Goal: Transaction & Acquisition: Purchase product/service

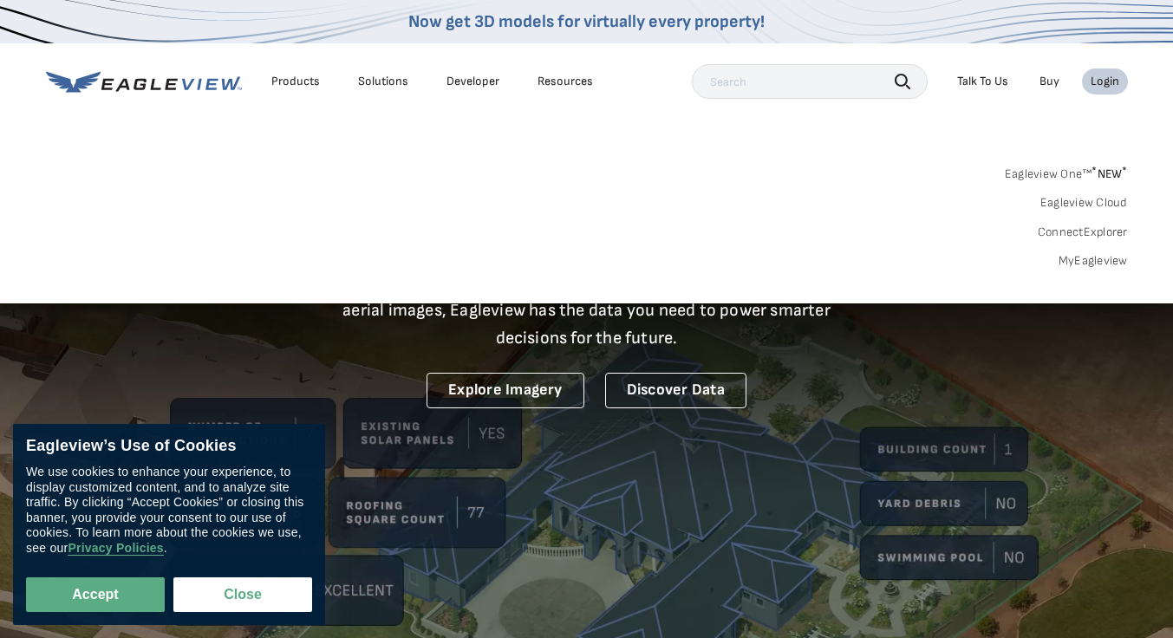
click at [1107, 86] on div "Login" at bounding box center [1105, 82] width 29 height 16
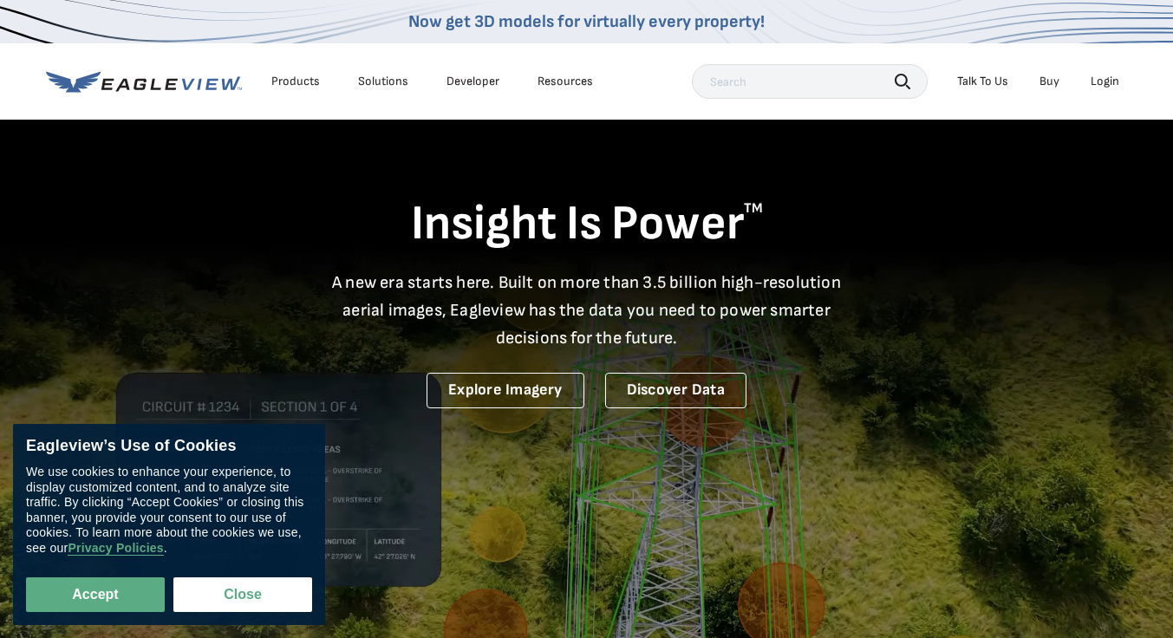
click at [1107, 86] on div "Login" at bounding box center [1105, 82] width 29 height 16
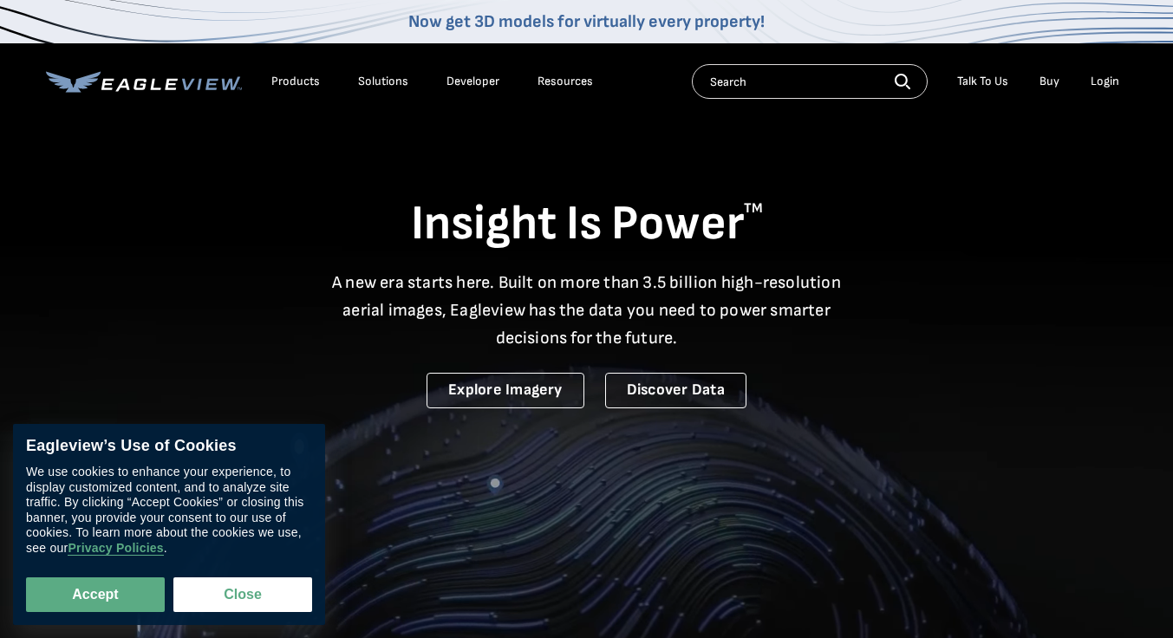
click at [1106, 77] on div "Login" at bounding box center [1105, 82] width 29 height 16
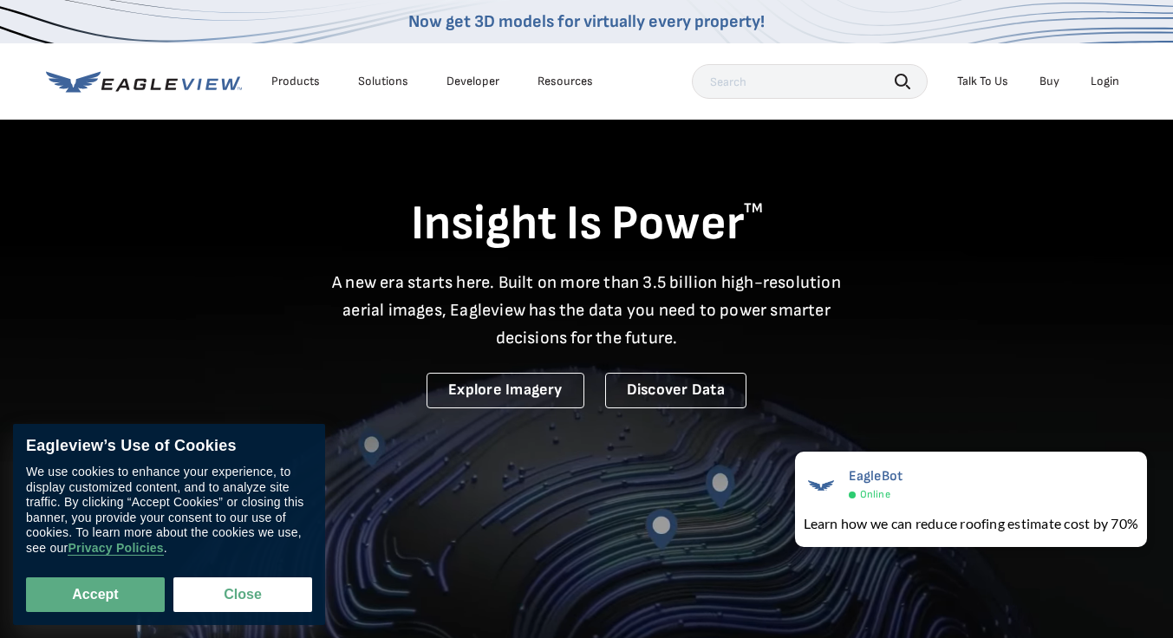
click at [1107, 83] on div "Login" at bounding box center [1105, 82] width 29 height 16
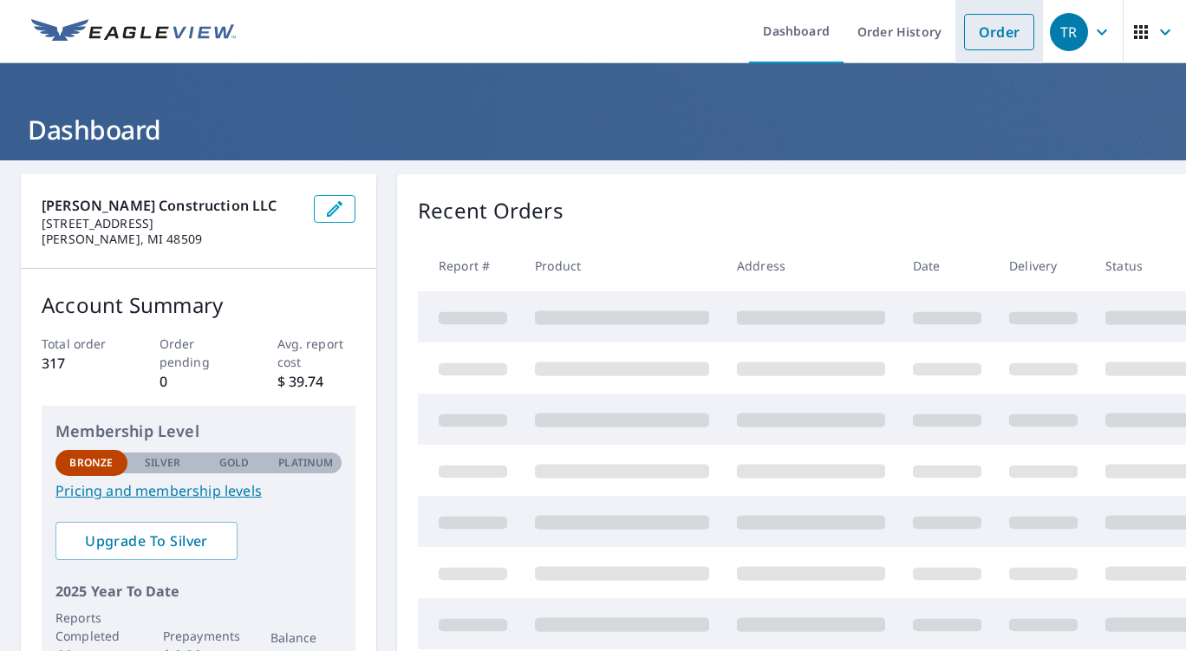
click at [983, 44] on link "Order" at bounding box center [999, 32] width 70 height 36
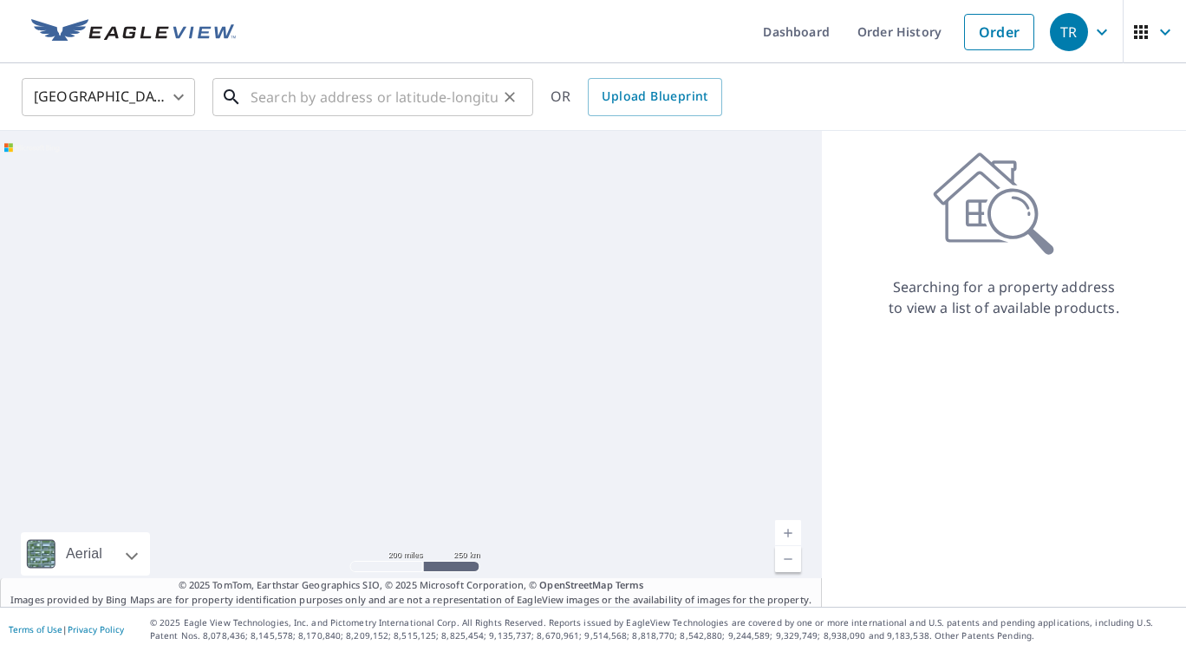
click at [284, 101] on input "text" at bounding box center [374, 97] width 247 height 49
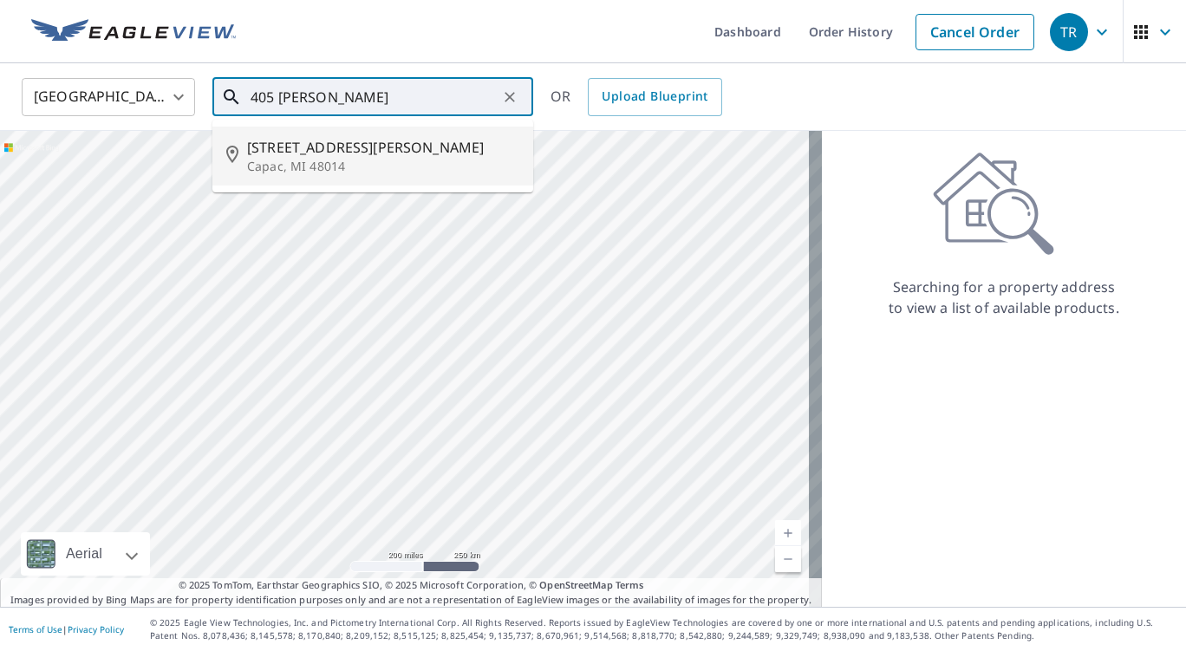
click at [354, 154] on span "405 N NEeper St" at bounding box center [383, 147] width 272 height 21
type input "405 N NEeper St Capac, MI 48014"
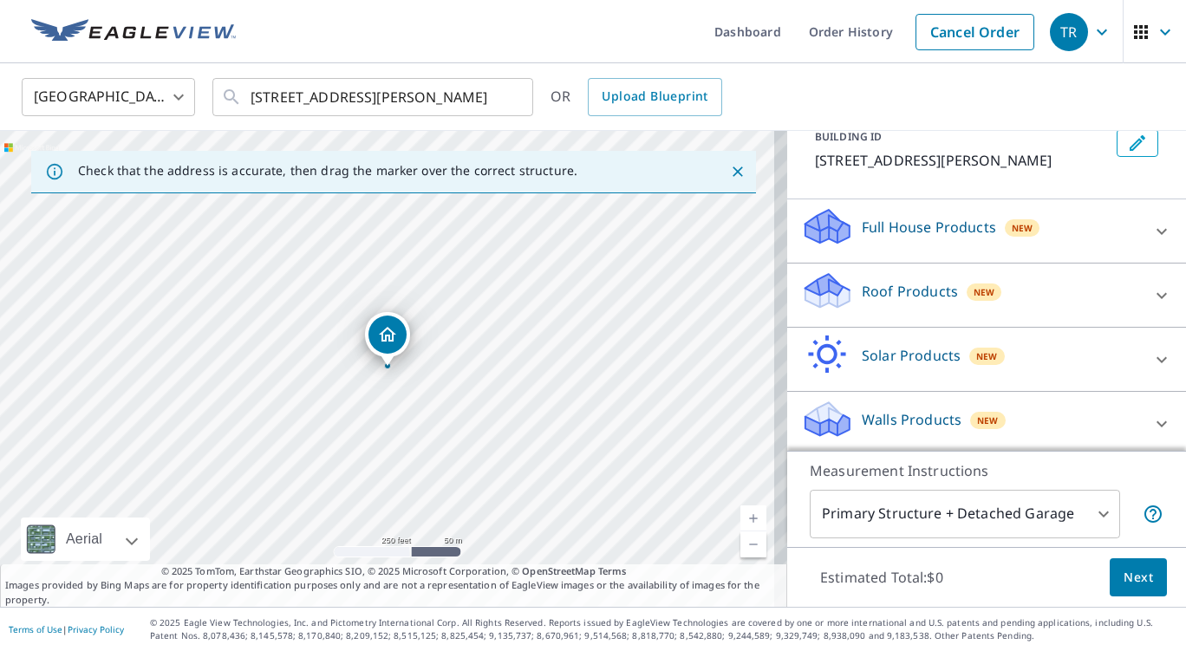
scroll to position [115, 0]
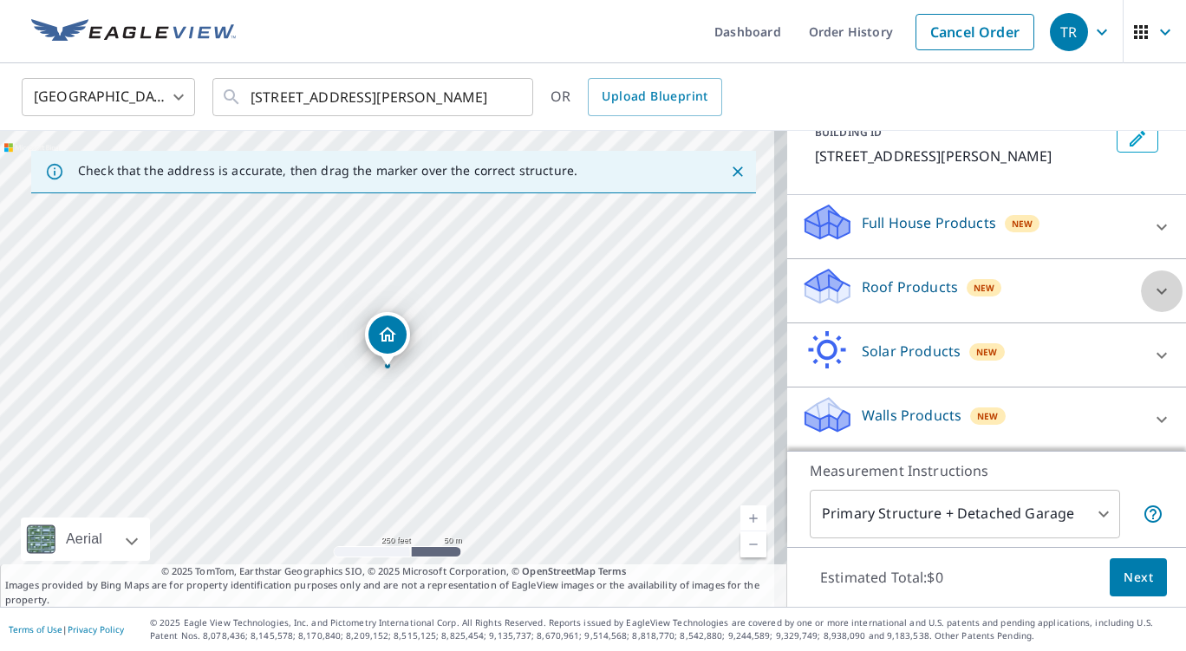
click at [1152, 296] on icon at bounding box center [1162, 291] width 21 height 21
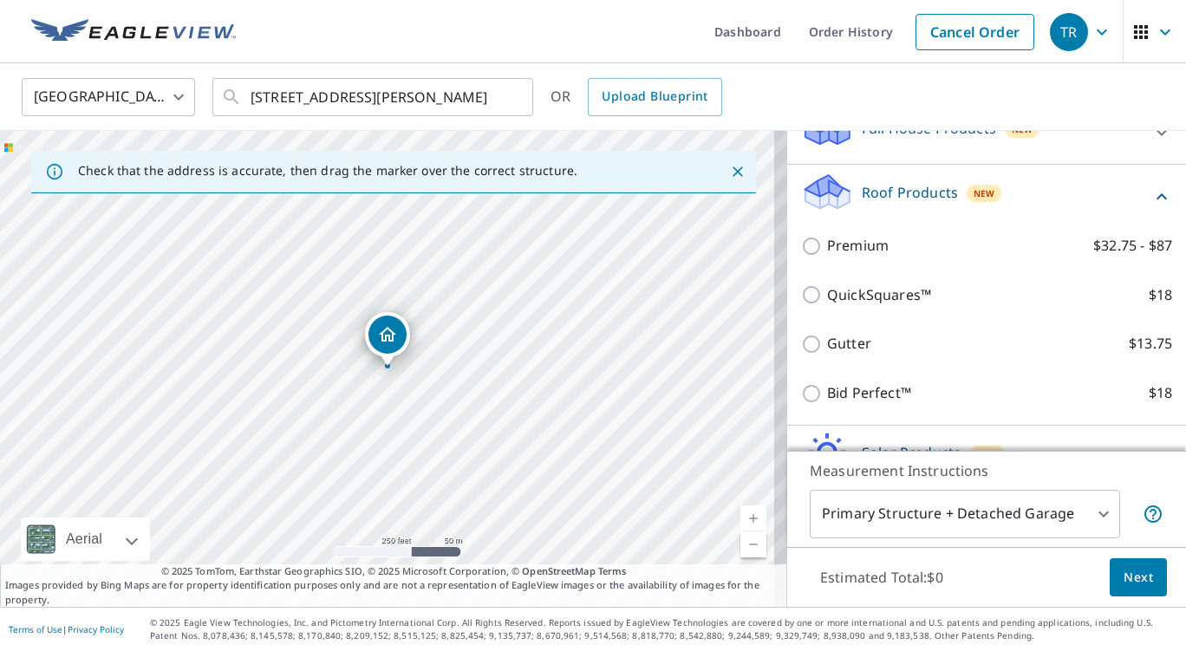
scroll to position [231, 0]
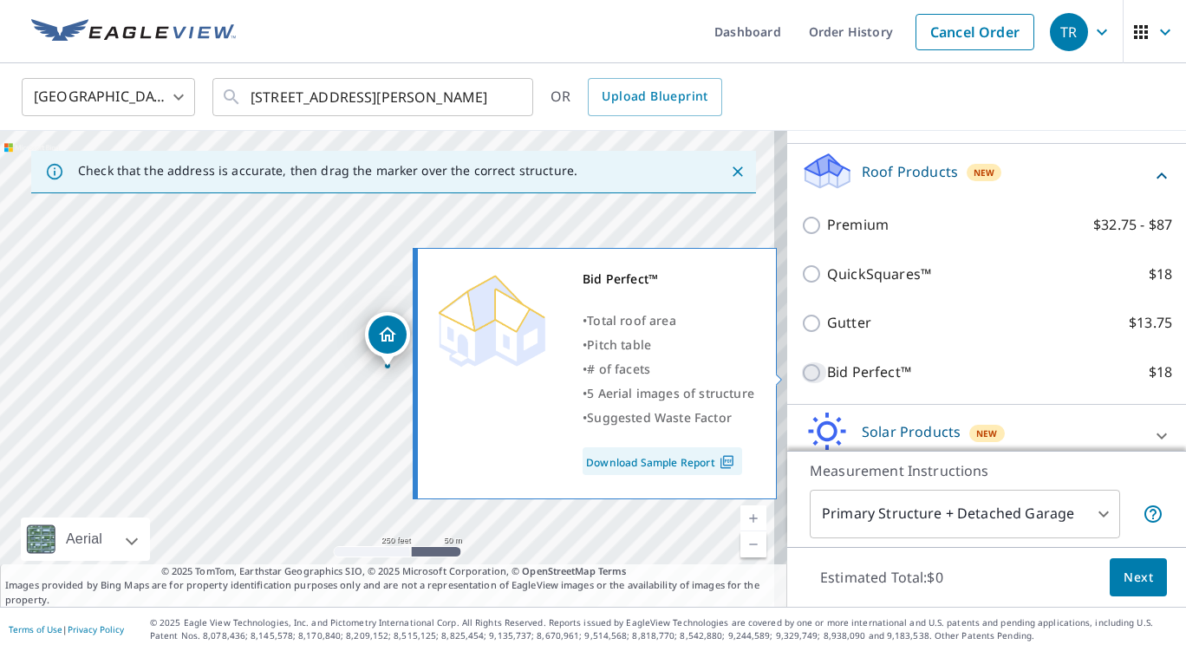
click at [801, 382] on input "Bid Perfect™ $18" at bounding box center [814, 372] width 26 height 21
checkbox input "true"
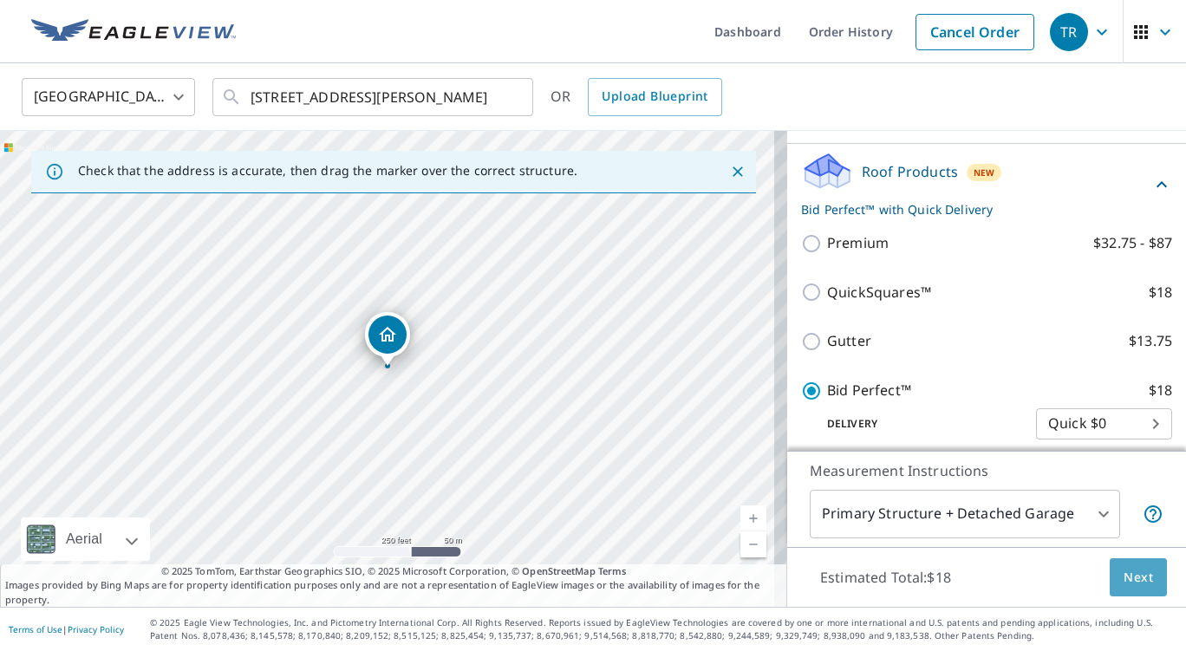
click at [1130, 583] on span "Next" at bounding box center [1138, 578] width 29 height 22
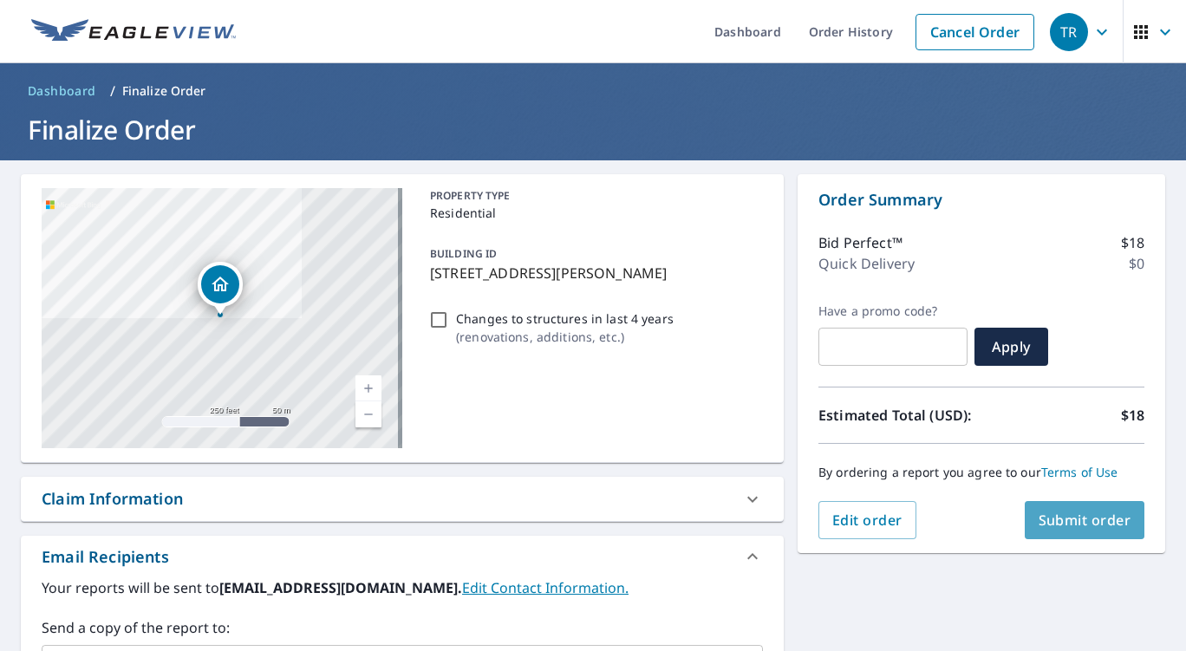
click at [1071, 521] on span "Submit order" at bounding box center [1085, 520] width 93 height 19
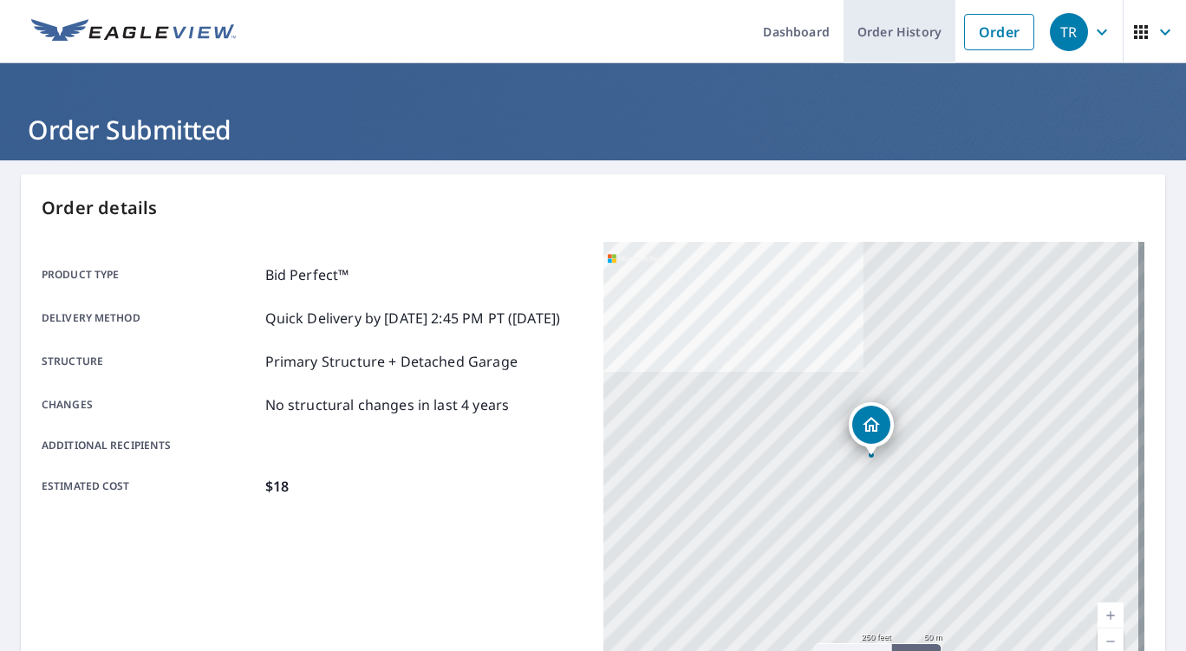
click at [877, 26] on link "Order History" at bounding box center [900, 31] width 112 height 63
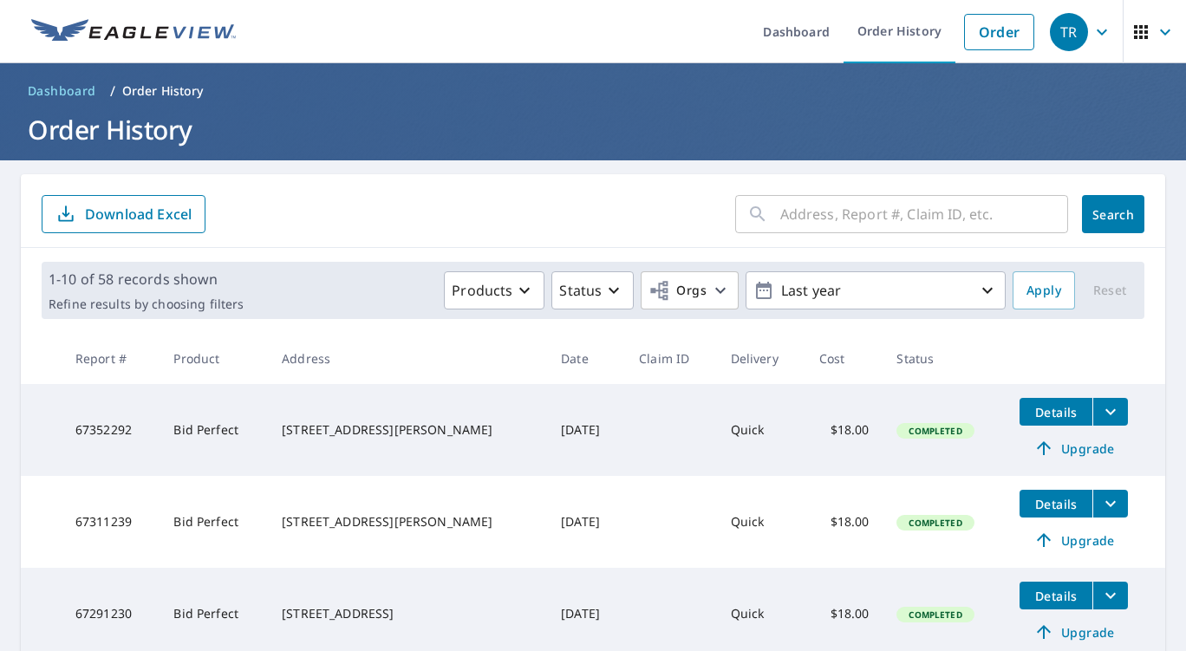
click at [1030, 420] on span "Details" at bounding box center [1056, 412] width 52 height 16
click at [1101, 418] on icon "filesDropdownBtn-67352292" at bounding box center [1111, 412] width 21 height 21
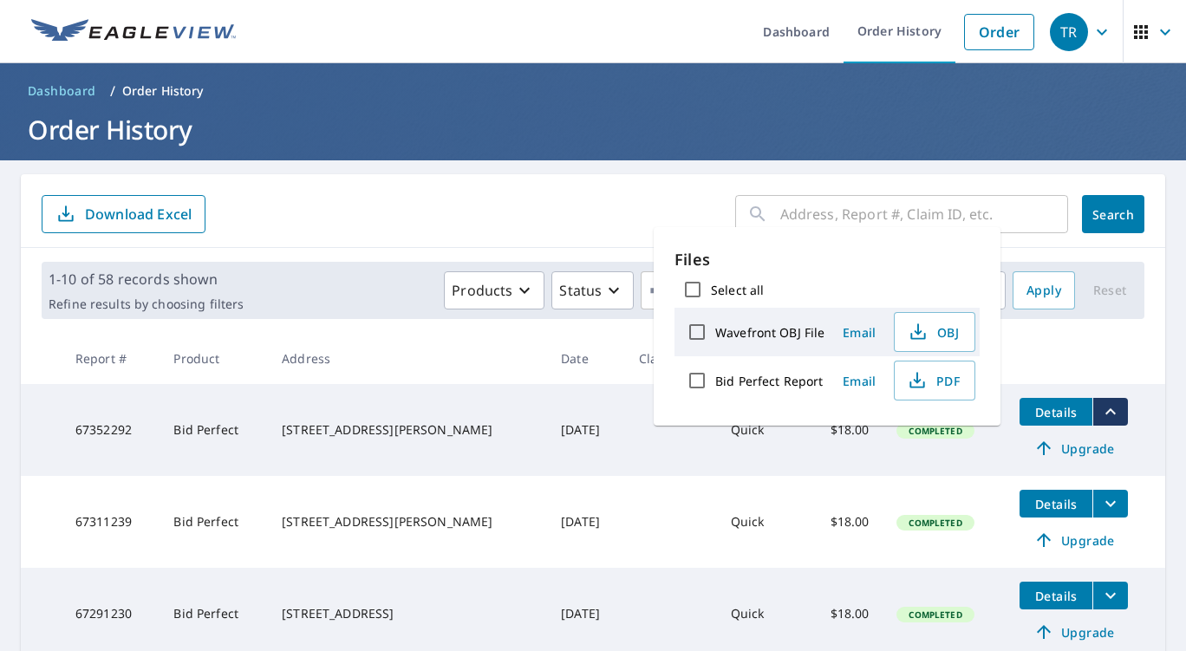
click at [786, 381] on label "Bid Perfect Report" at bounding box center [769, 381] width 108 height 16
click at [715, 381] on input "Bid Perfect Report" at bounding box center [697, 380] width 36 height 36
checkbox input "true"
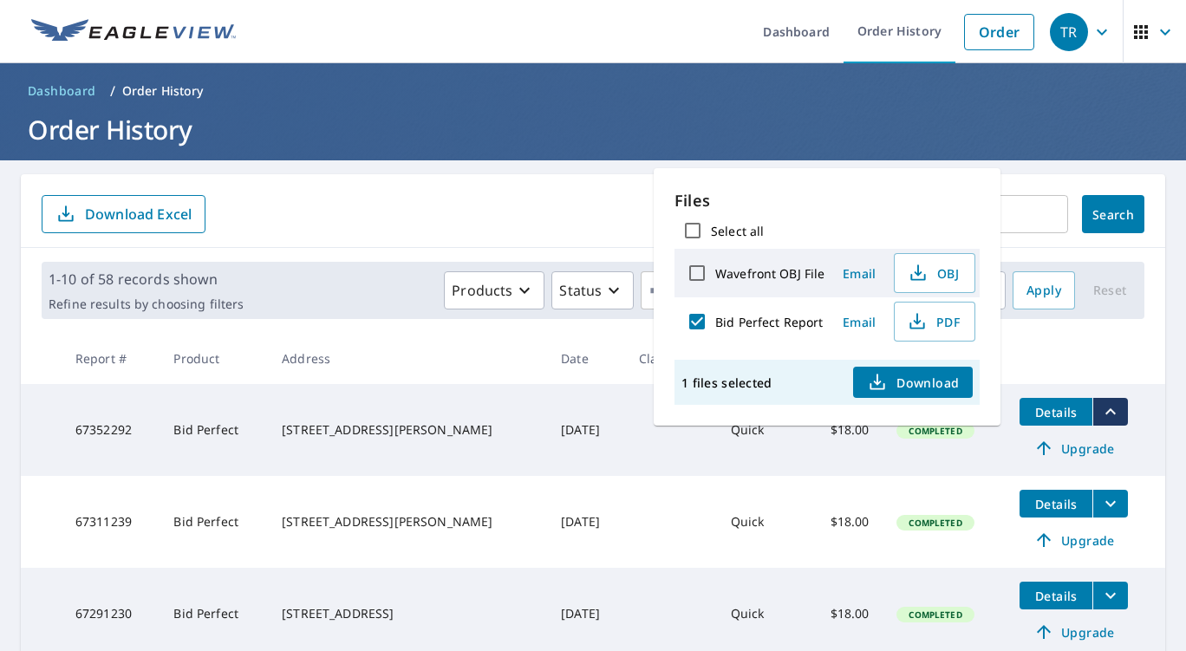
click at [937, 387] on span "Download" at bounding box center [913, 382] width 92 height 21
